Goal: Task Accomplishment & Management: Complete application form

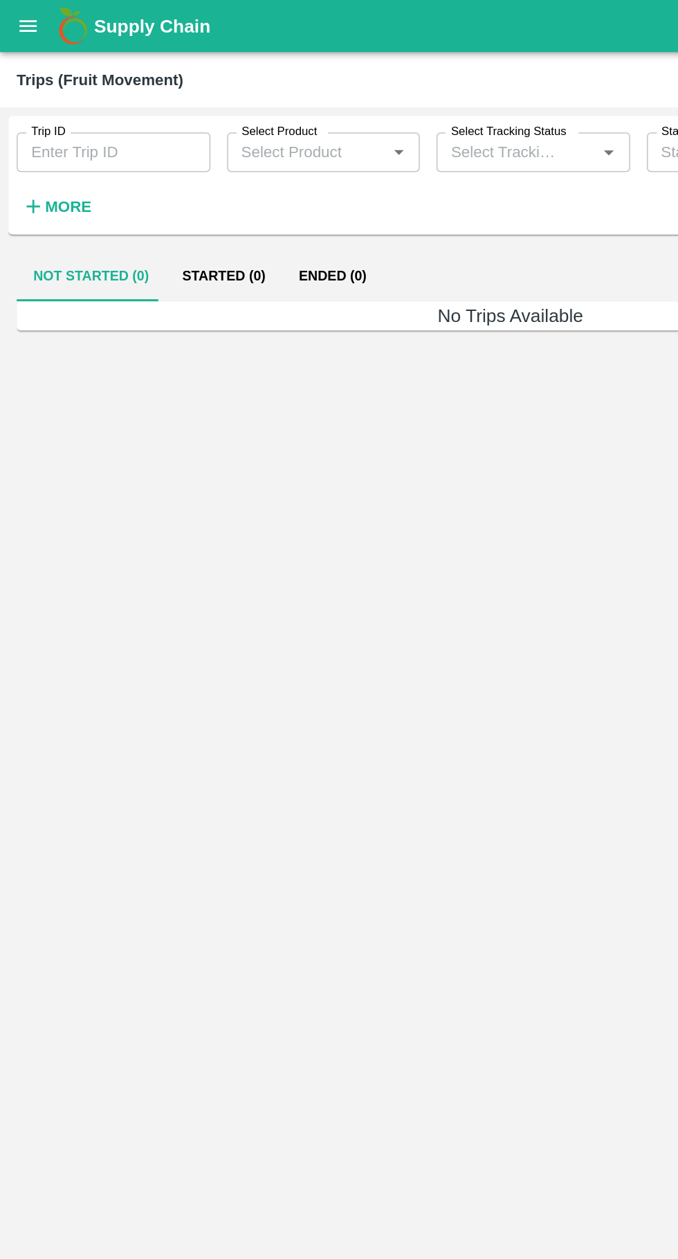
type input "88073"
click at [154, 186] on button "Started (1)" at bounding box center [149, 183] width 78 height 33
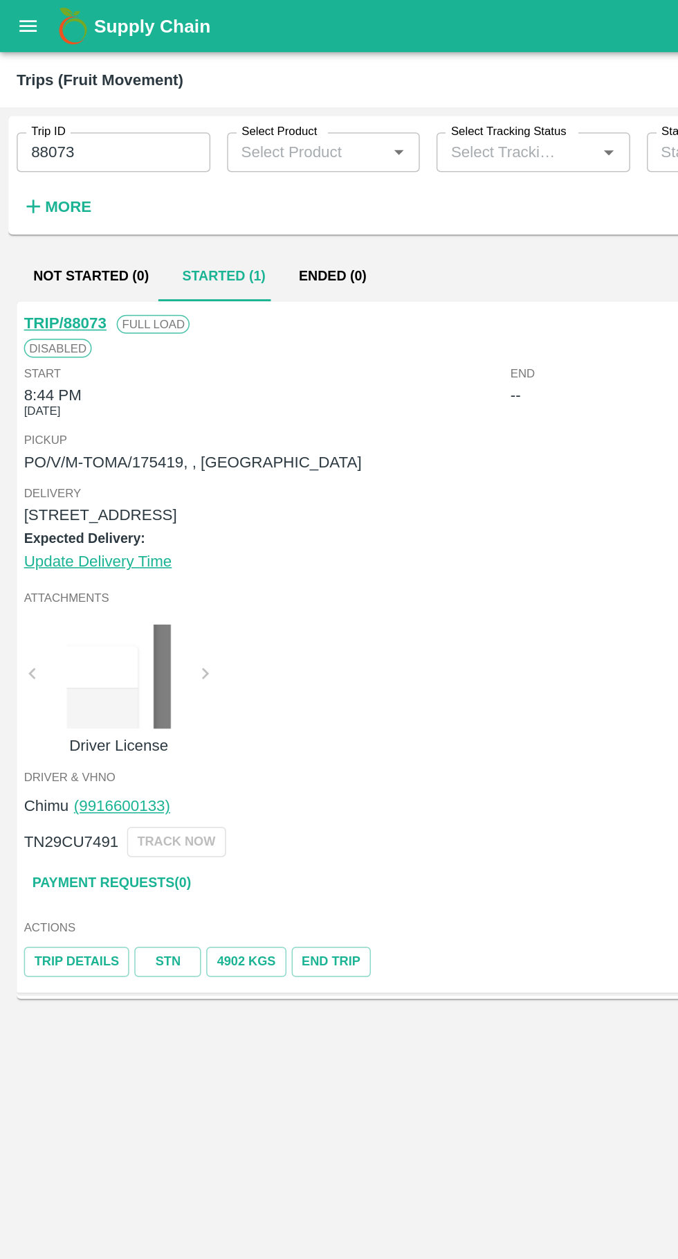
click at [55, 588] on link "Payment Requests( 0 )" at bounding box center [74, 587] width 116 height 24
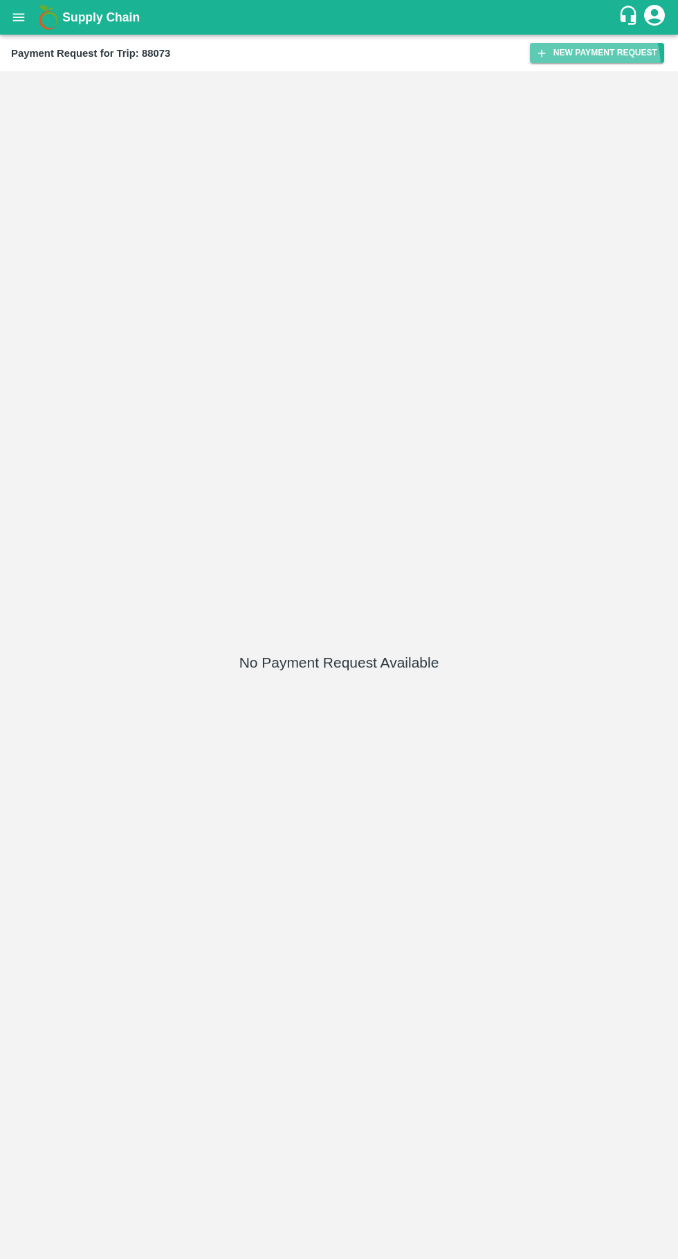
click at [587, 53] on button "New Payment Request" at bounding box center [597, 53] width 134 height 20
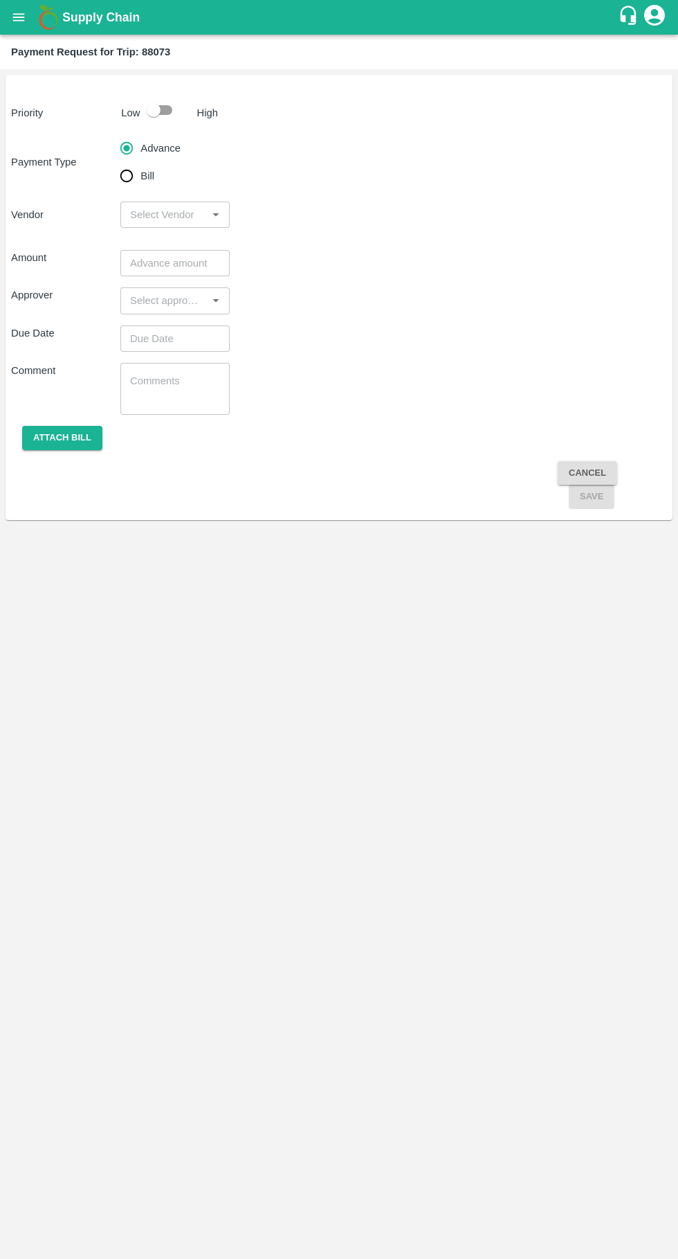
click at [145, 100] on input "checkbox" at bounding box center [153, 110] width 79 height 26
checkbox input "true"
click at [178, 214] on input "input" at bounding box center [164, 215] width 78 height 18
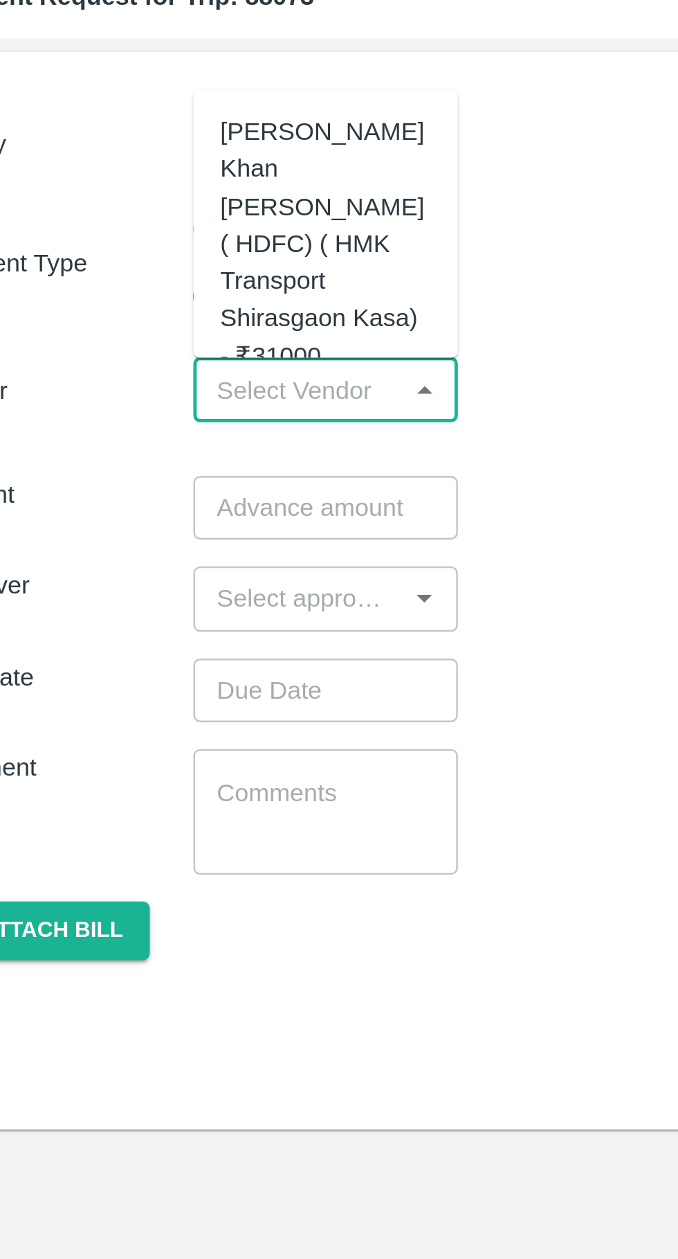
click at [148, 147] on div "[PERSON_NAME] Khan [PERSON_NAME] ( HDFC) ( HMK Transport Shirasgaon Kasa) - ₹31…" at bounding box center [175, 154] width 87 height 108
type input "[PERSON_NAME] Khan [PERSON_NAME] ( HDFC) ( HMK Transport Shirasgaon Kasa) - ₹31…"
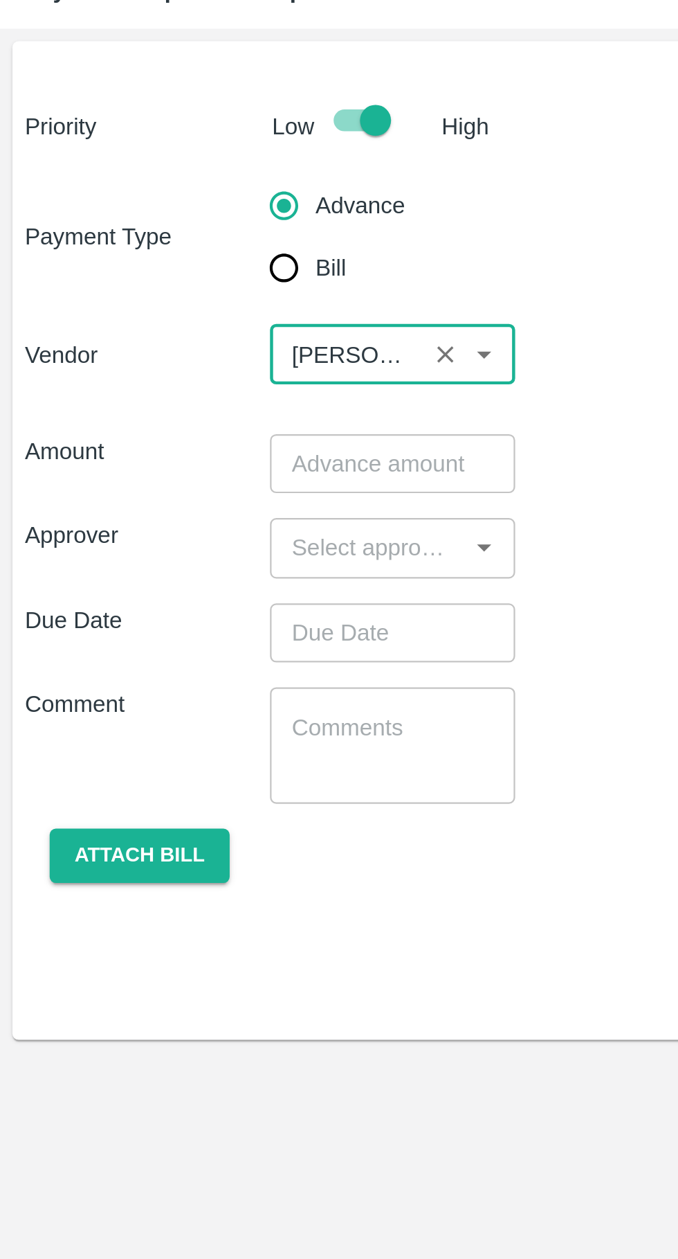
click at [131, 260] on input "number" at bounding box center [174, 263] width 109 height 26
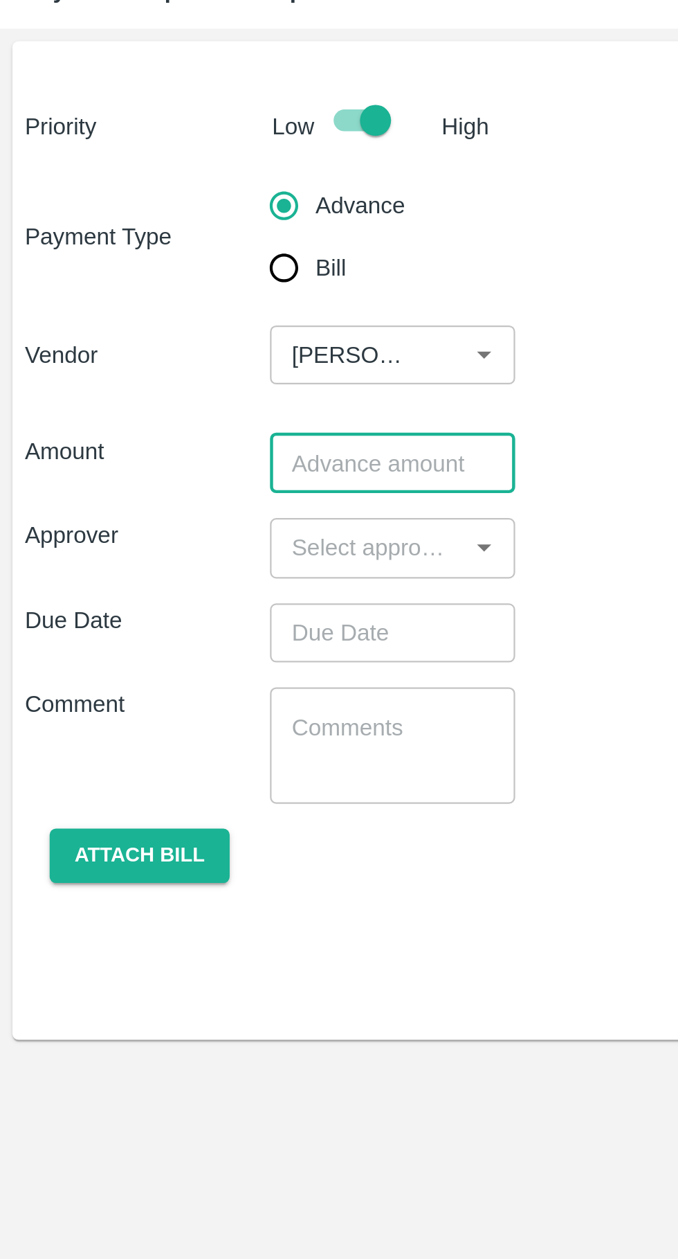
click at [167, 258] on input "number" at bounding box center [174, 263] width 109 height 26
type input "16000"
click at [167, 298] on input "input" at bounding box center [164, 300] width 78 height 18
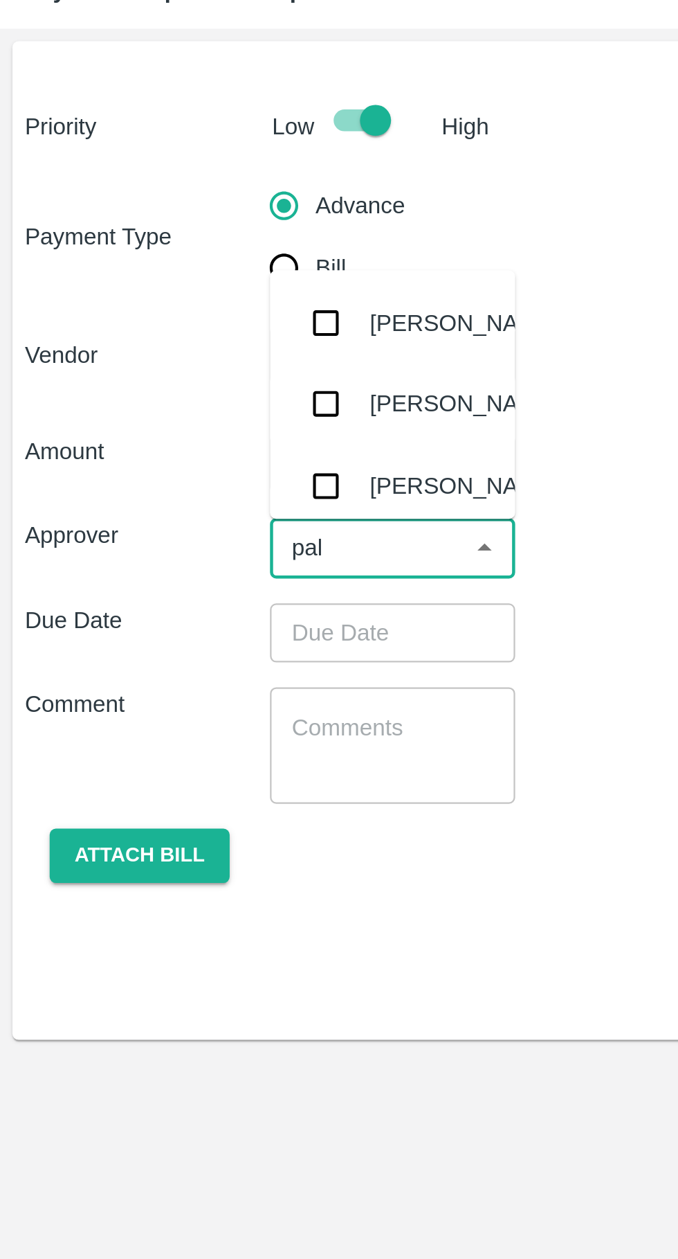
type input "palw"
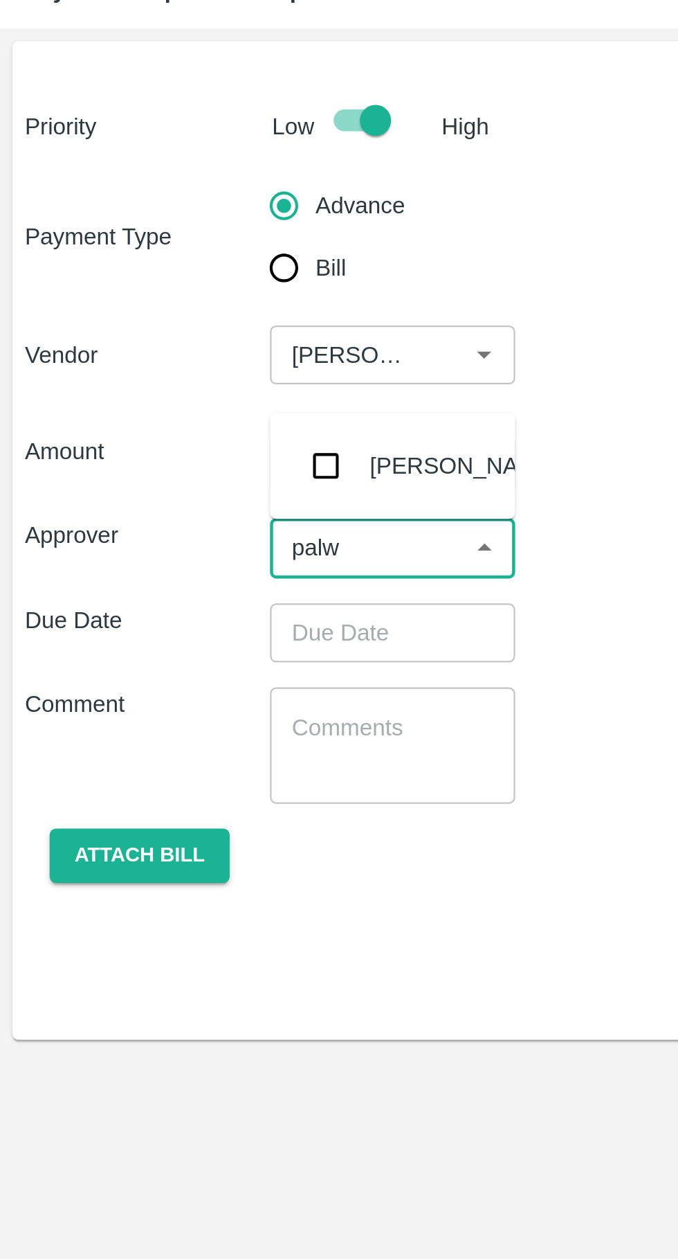
click at [170, 262] on div "[PERSON_NAME]" at bounding box center [207, 263] width 84 height 15
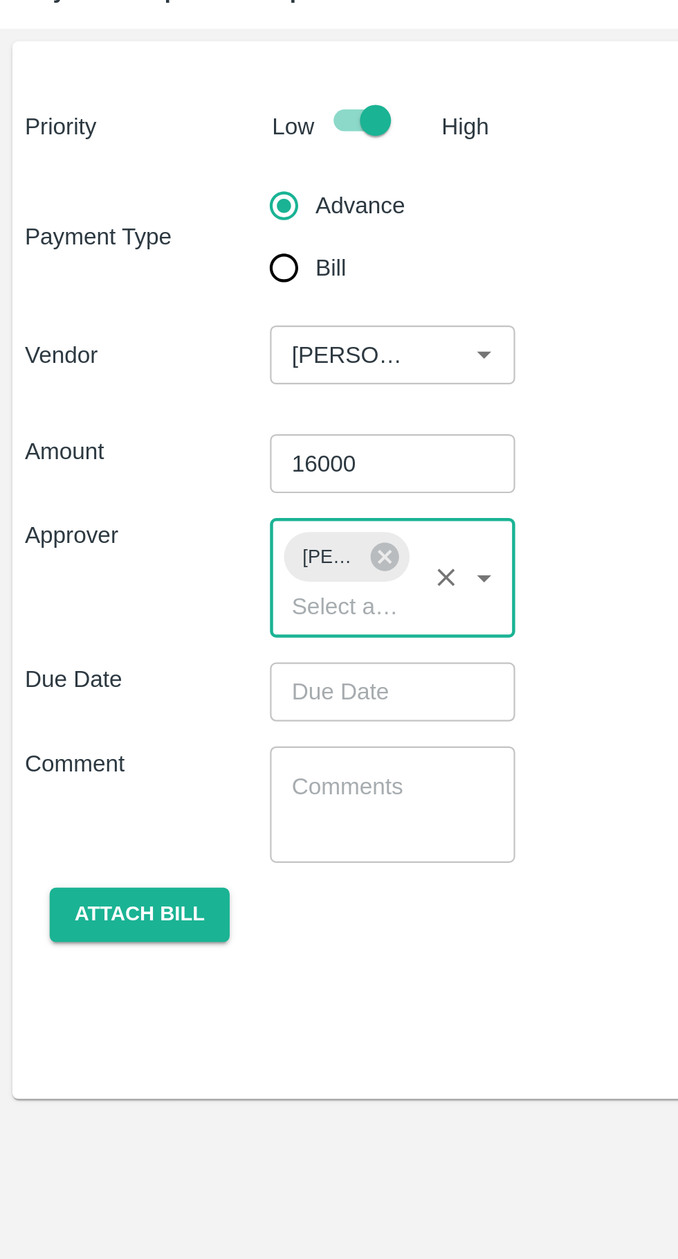
click at [172, 330] on input "input" at bounding box center [155, 327] width 60 height 18
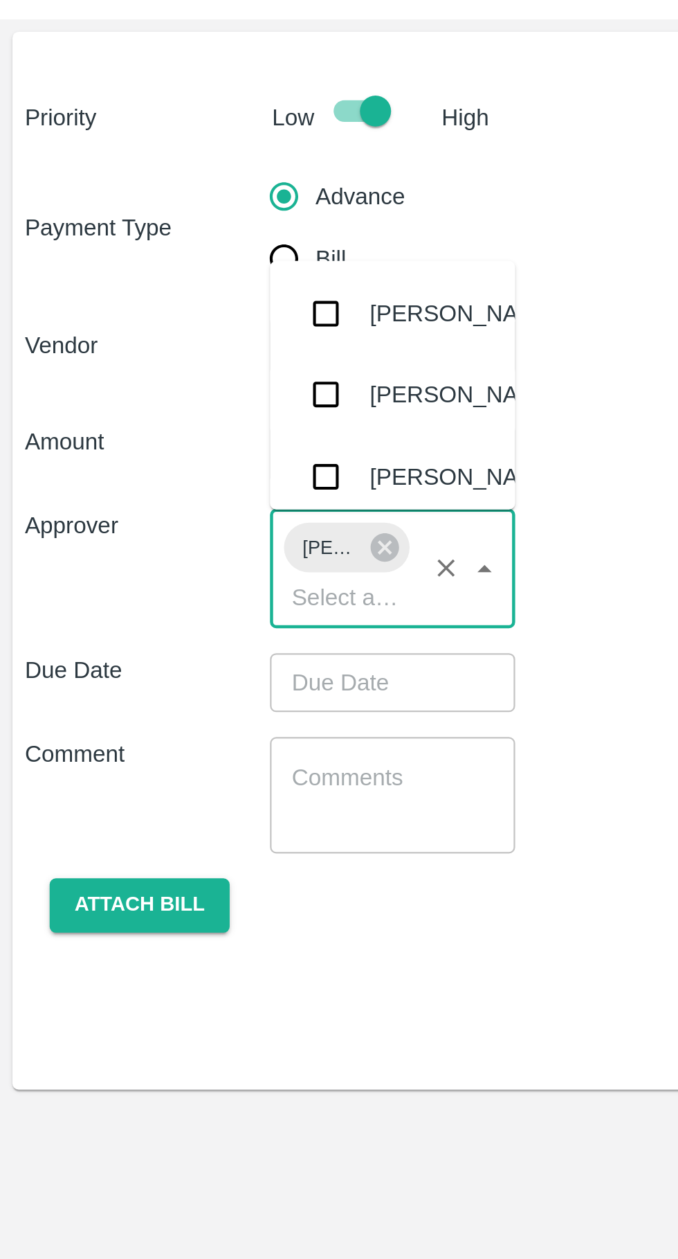
scroll to position [1216, 0]
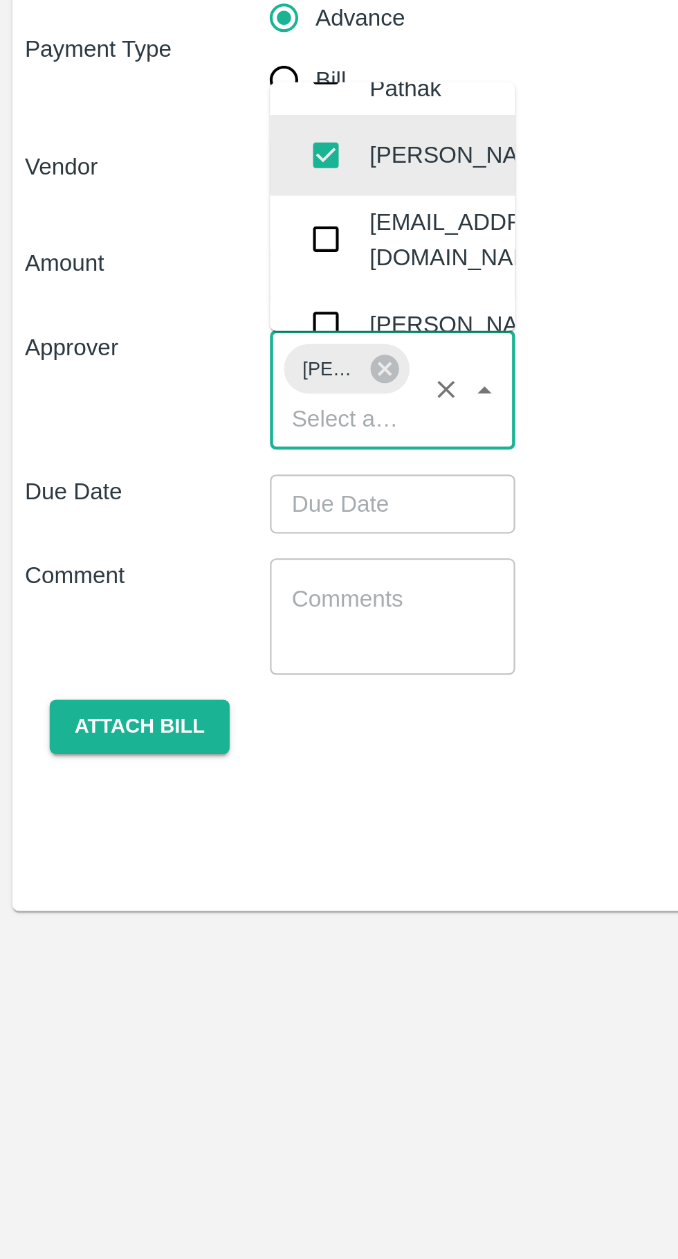
click at [163, 370] on input "Choose date" at bounding box center [170, 365] width 100 height 26
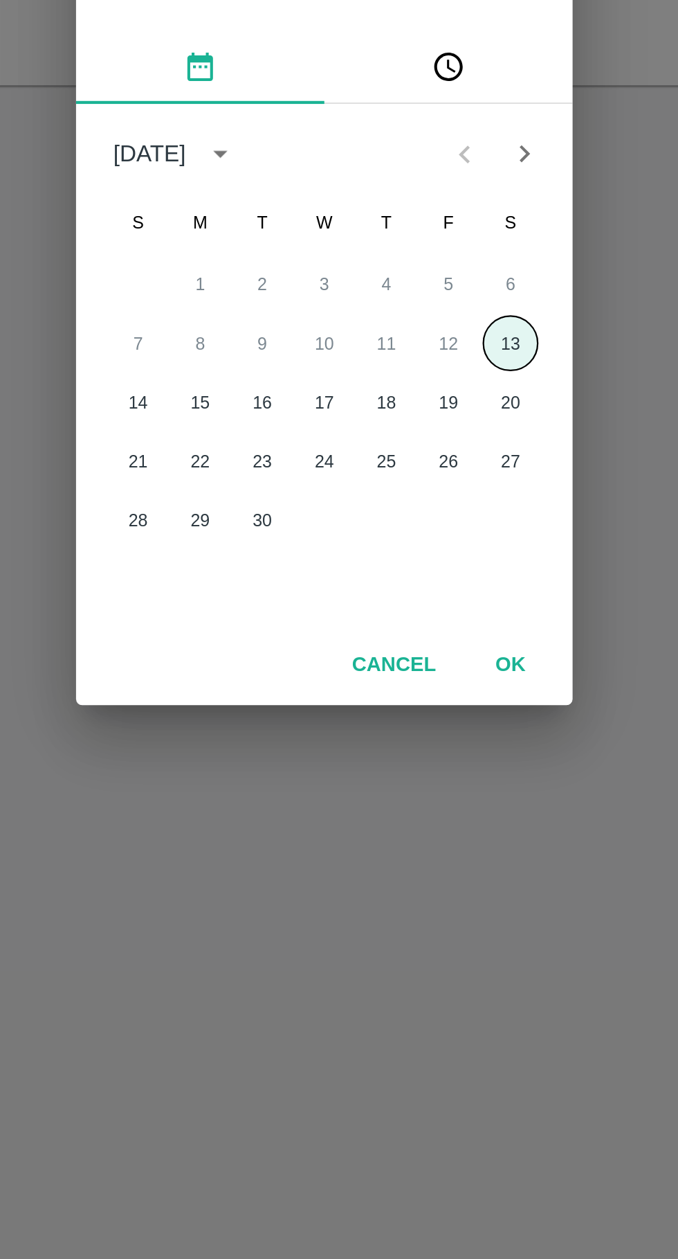
click at [424, 656] on button "13" at bounding box center [422, 661] width 25 height 25
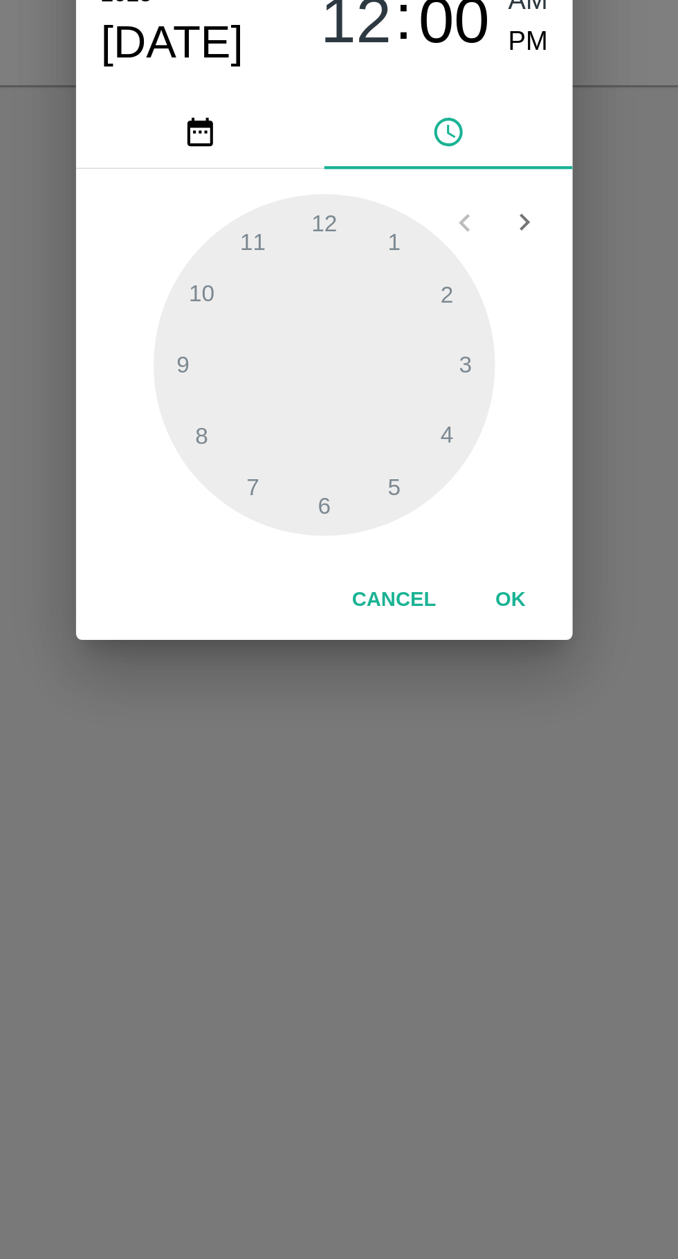
click at [354, 732] on div at bounding box center [339, 671] width 152 height 152
click at [352, 737] on div at bounding box center [339, 671] width 152 height 152
click at [345, 739] on div at bounding box center [339, 671] width 152 height 152
click at [348, 745] on div at bounding box center [339, 671] width 152 height 152
click at [429, 525] on span "PM" at bounding box center [431, 527] width 18 height 19
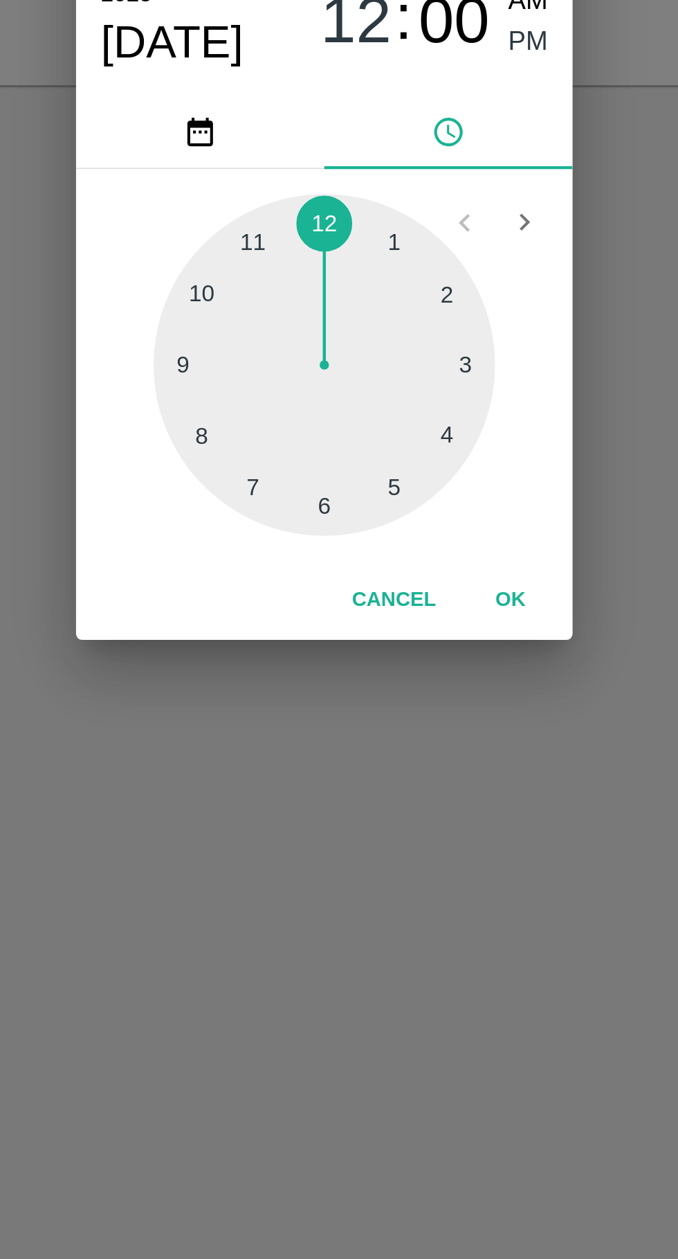
click at [349, 735] on div at bounding box center [339, 671] width 152 height 152
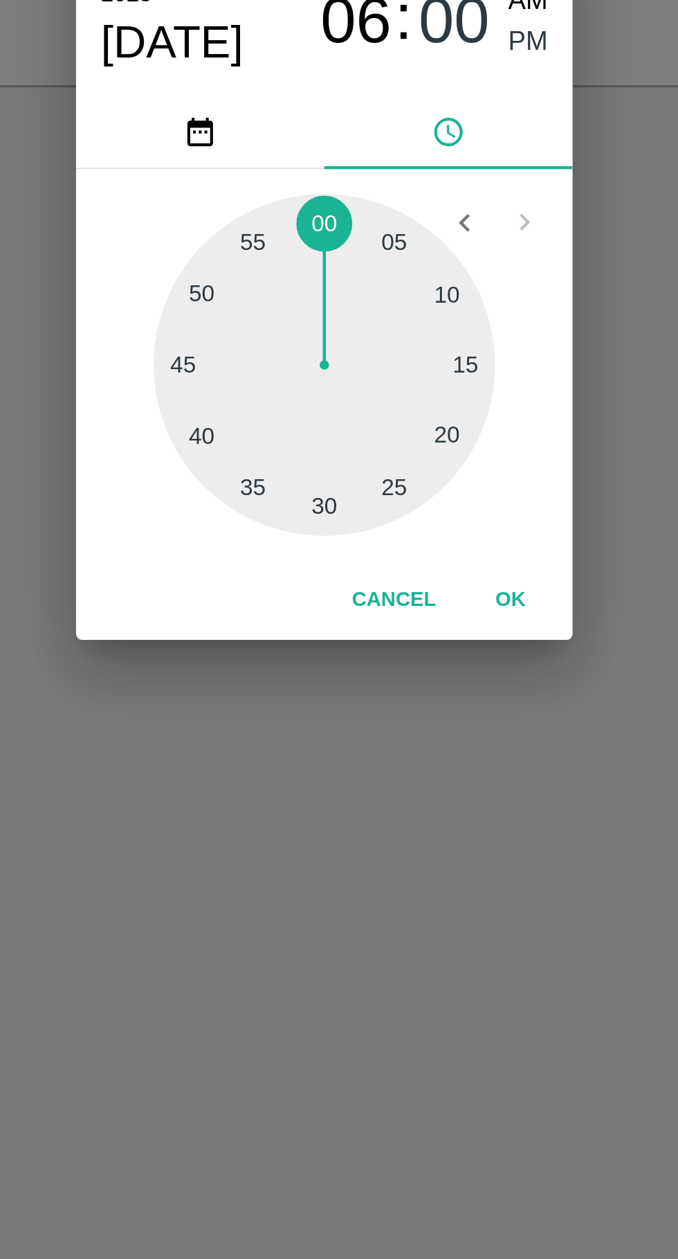
click at [348, 738] on div at bounding box center [339, 671] width 152 height 152
click at [345, 736] on div at bounding box center [339, 671] width 152 height 152
type input "[DATE] 06:29 PM"
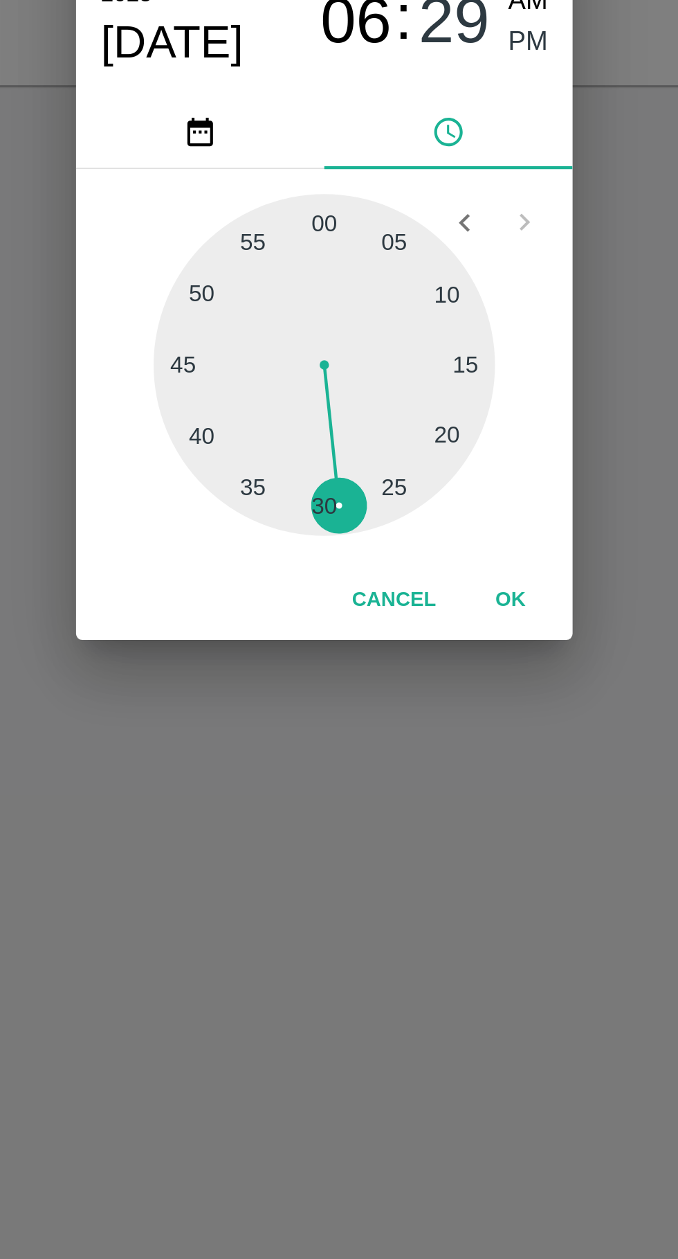
click at [417, 777] on button "OK" at bounding box center [422, 776] width 44 height 24
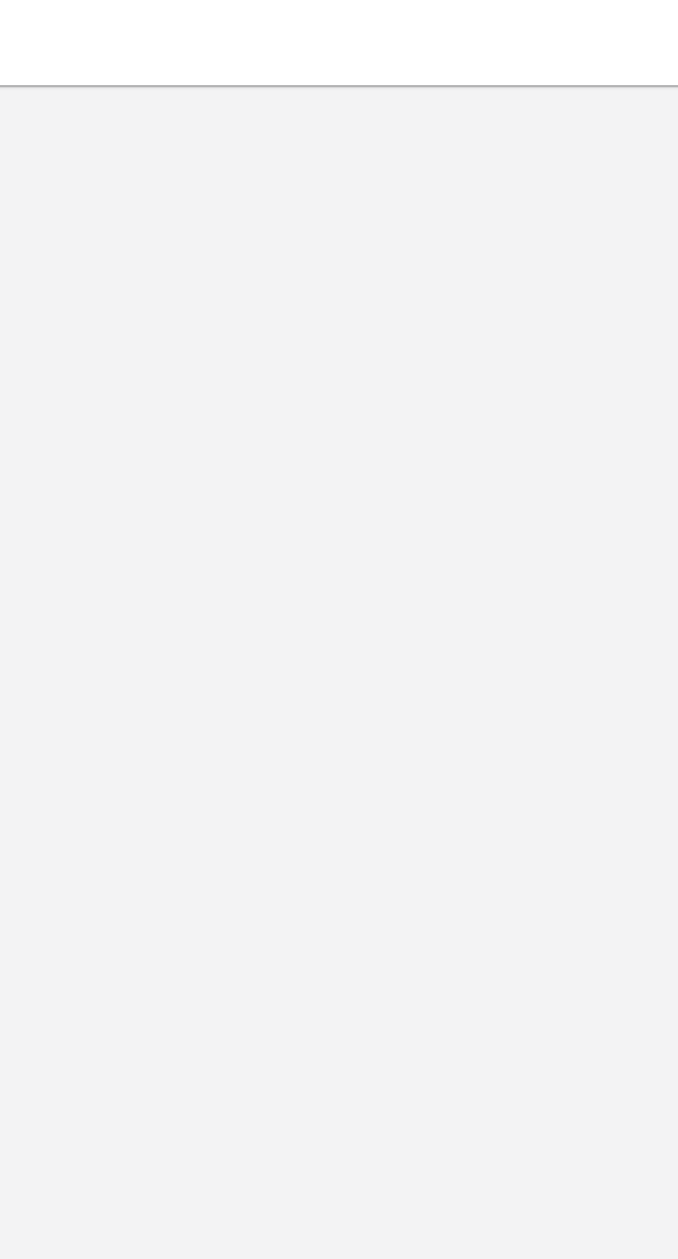
scroll to position [0, 10]
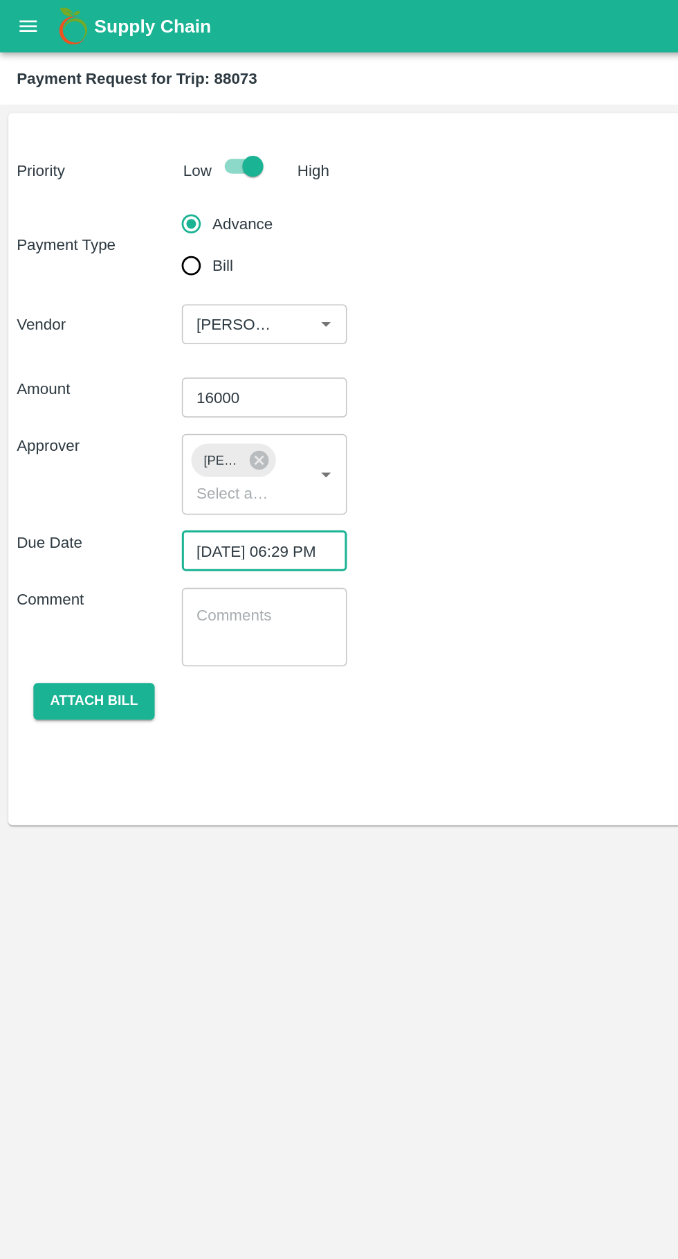
click at [73, 460] on button "Attach bill" at bounding box center [62, 464] width 80 height 24
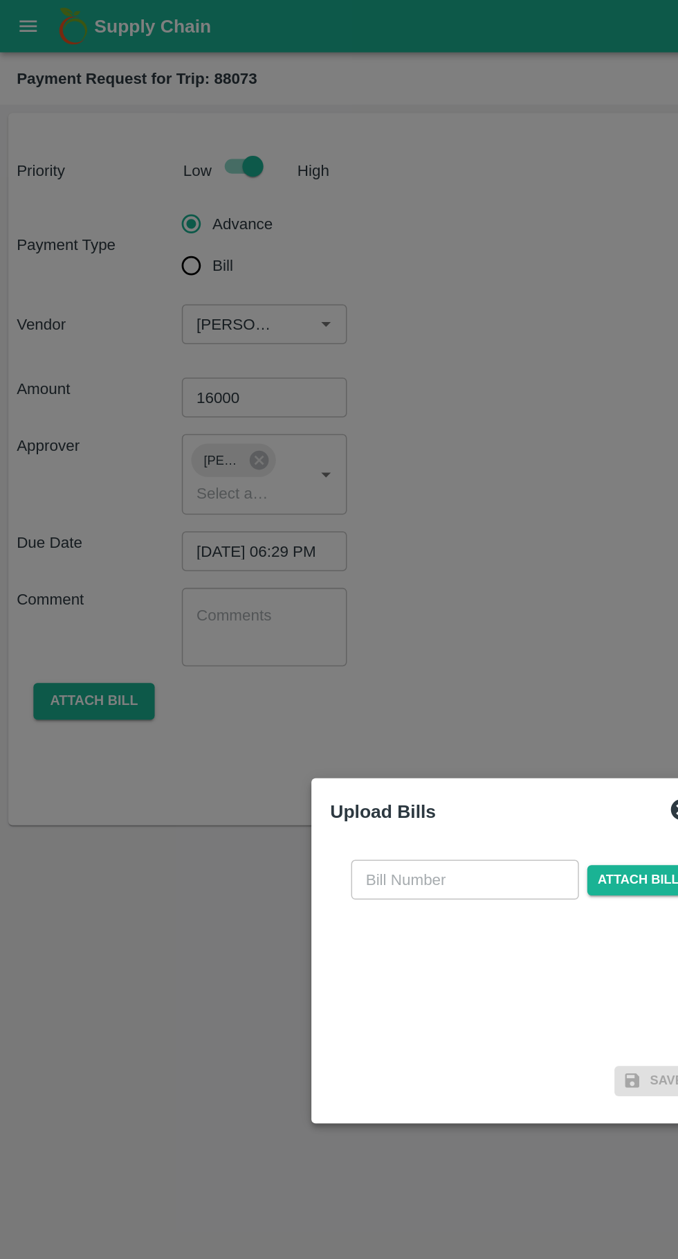
scroll to position [0, 0]
click at [297, 583] on input "text" at bounding box center [308, 582] width 151 height 26
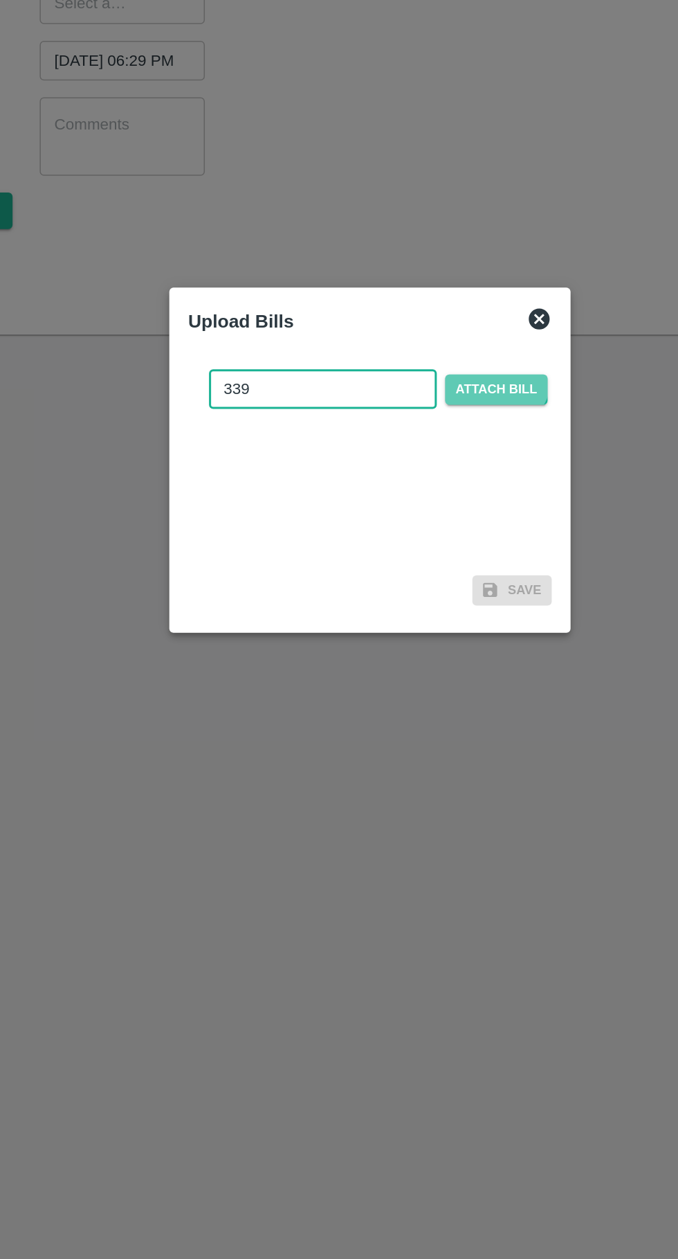
type input "339"
click at [416, 577] on span "Attach bill" at bounding box center [423, 583] width 68 height 20
click at [0, 0] on input "Attach bill" at bounding box center [0, 0] width 0 height 0
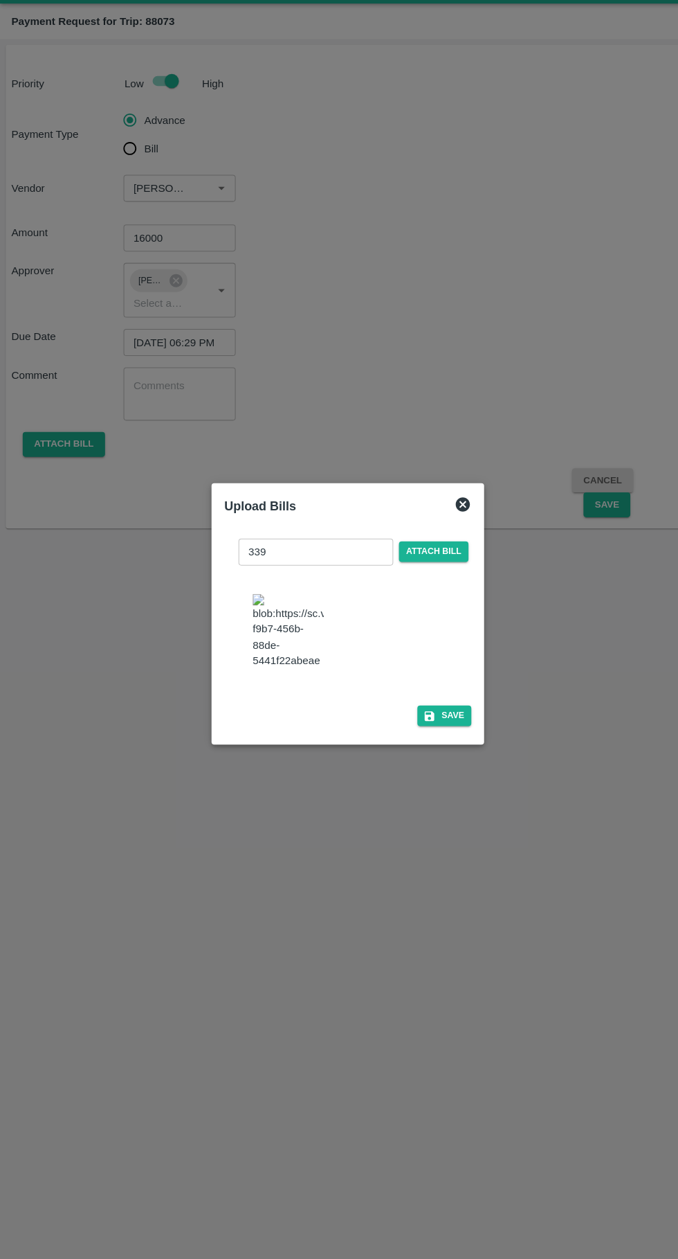
click at [456, 732] on div "339 ​ Attach bill Save" at bounding box center [339, 645] width 241 height 200
click at [444, 719] on button "Save" at bounding box center [433, 729] width 53 height 20
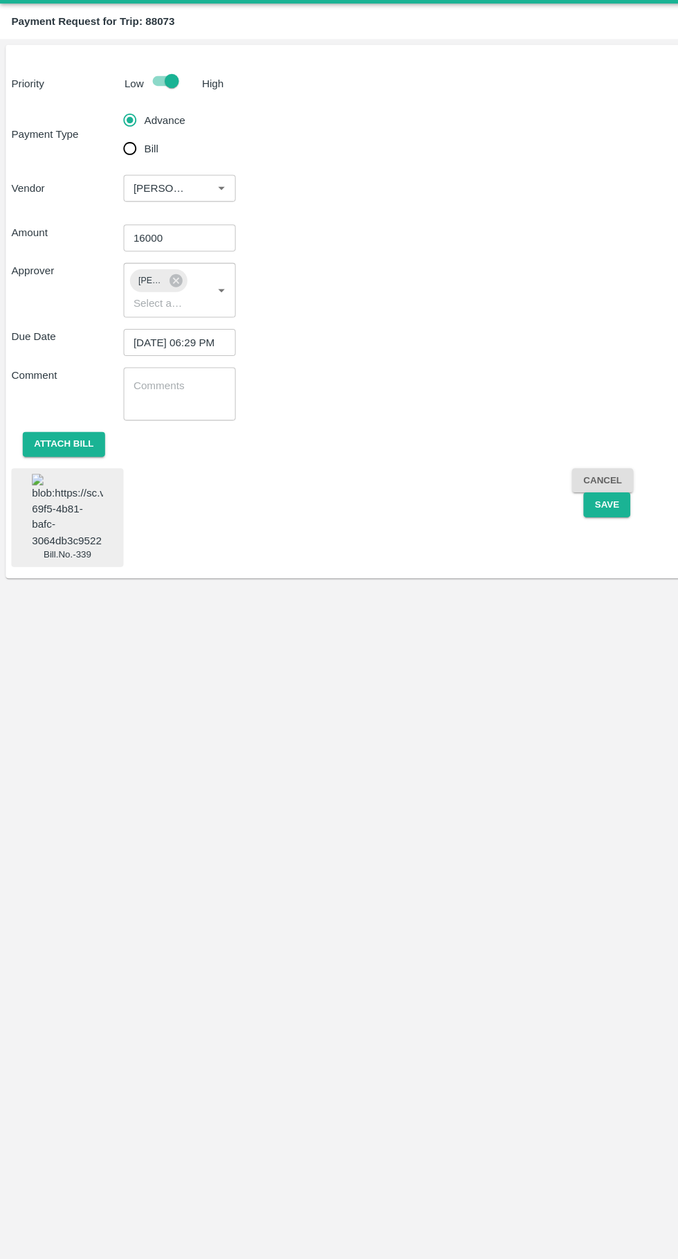
click at [613, 521] on button "Save" at bounding box center [592, 523] width 46 height 24
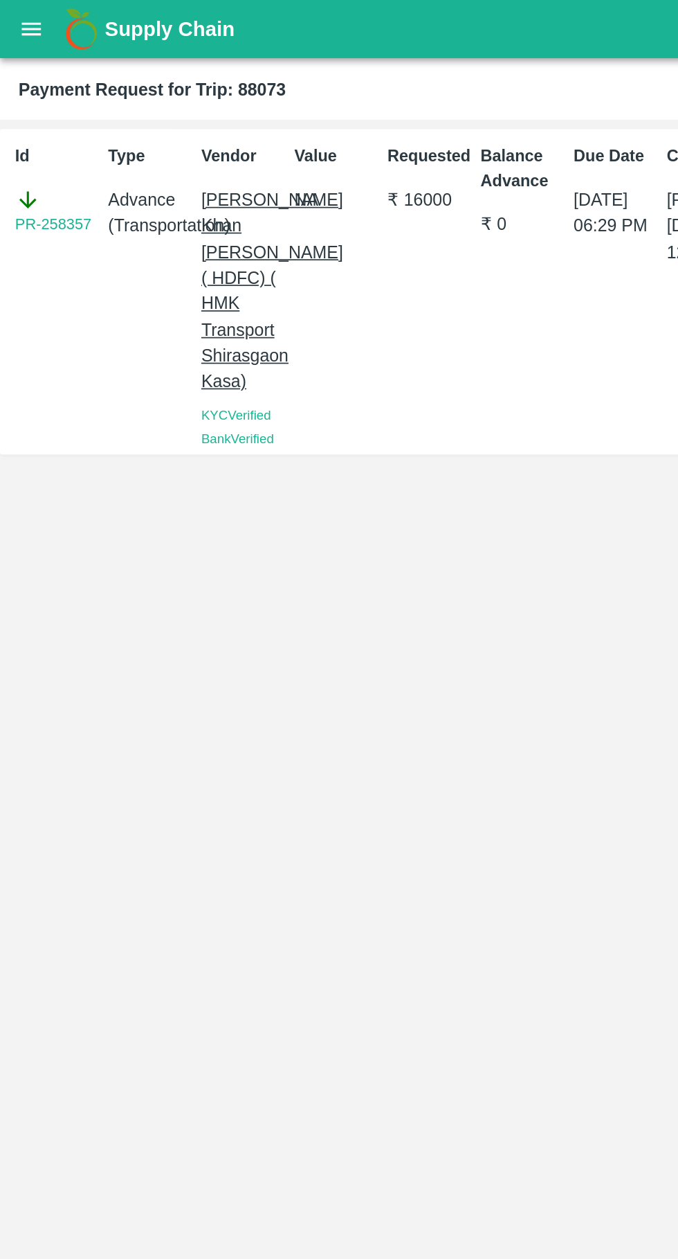
click at [19, 27] on button "open drawer" at bounding box center [19, 17] width 32 height 32
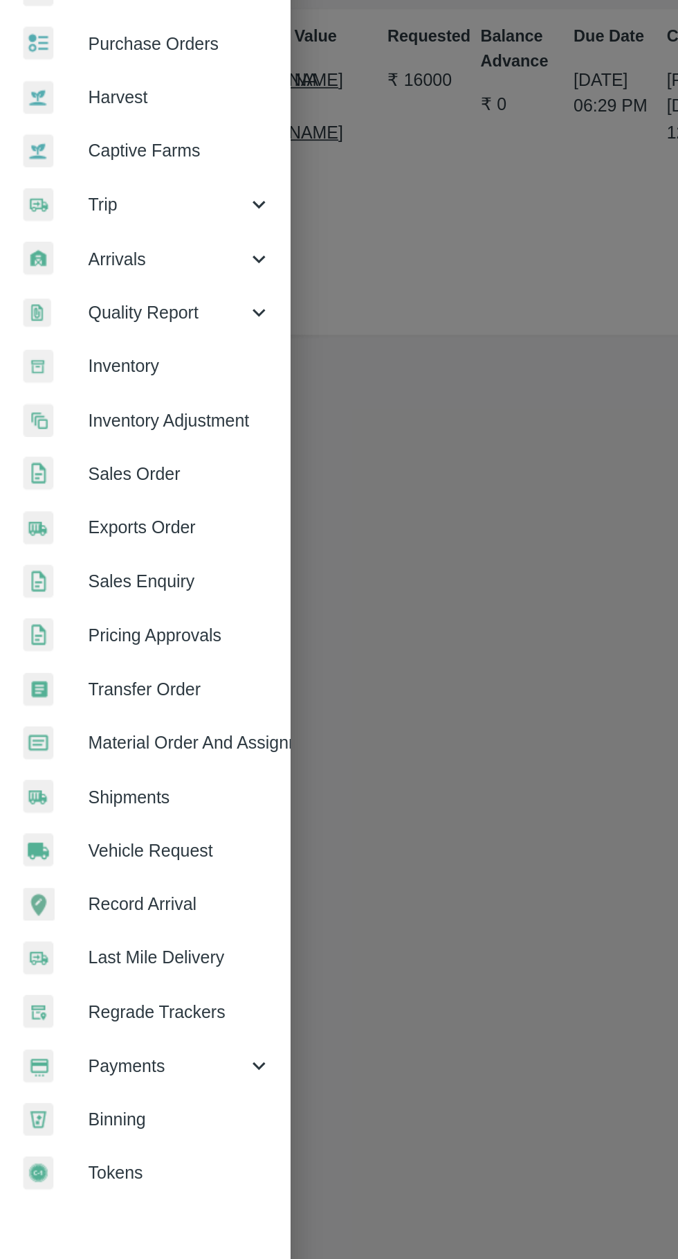
click at [72, 710] on span "Payments" at bounding box center [100, 706] width 94 height 15
click at [93, 740] on span "My Payment Requests" at bounding box center [113, 737] width 98 height 15
